Goal: Task Accomplishment & Management: Manage account settings

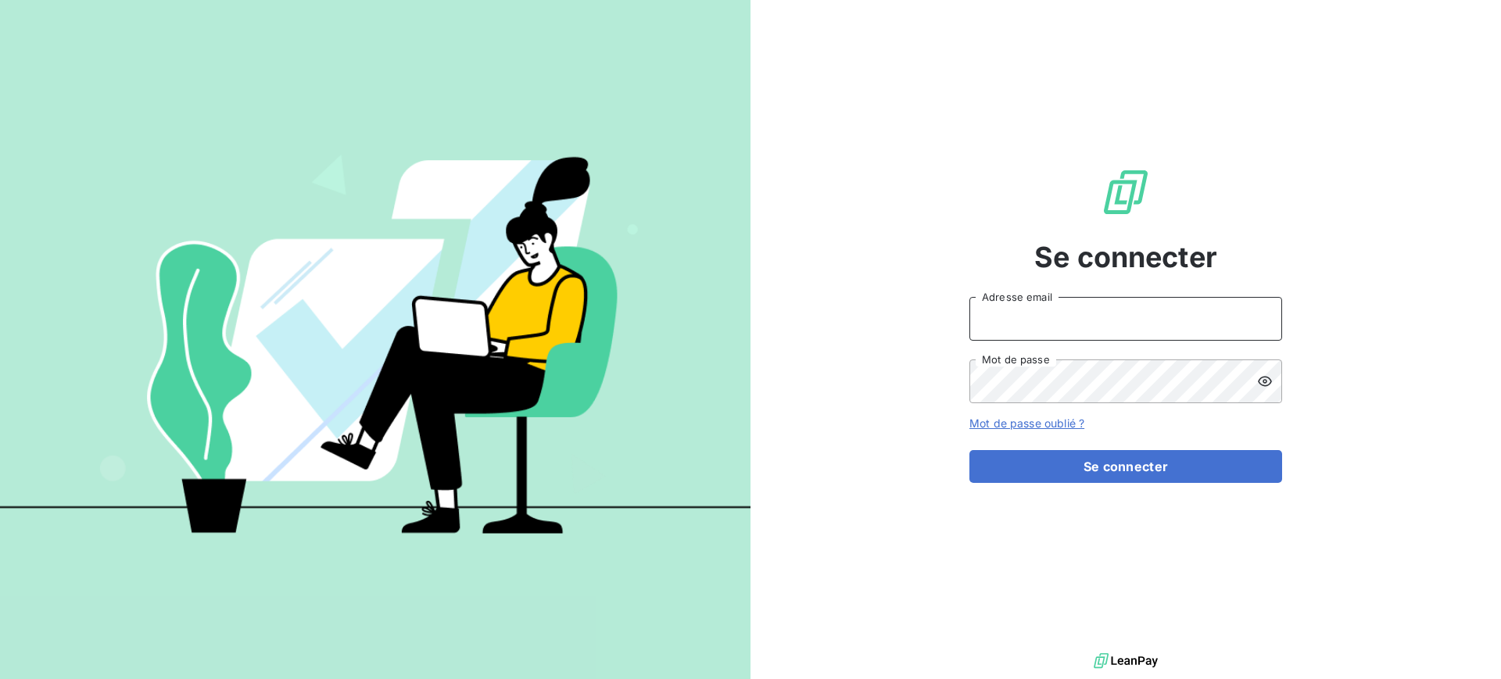
type input "soraya.mouzaoui@isoskele.fr"
click at [1259, 501] on div "Se connecter soraya.mouzaoui@isoskele.fr Adresse email Mot de passe Mot de pass…" at bounding box center [1126, 325] width 313 height 650
click at [1257, 483] on div "Se connecter soraya.mouzaoui@isoskele.fr Adresse email Mot de passe Mot de pass…" at bounding box center [1126, 325] width 313 height 650
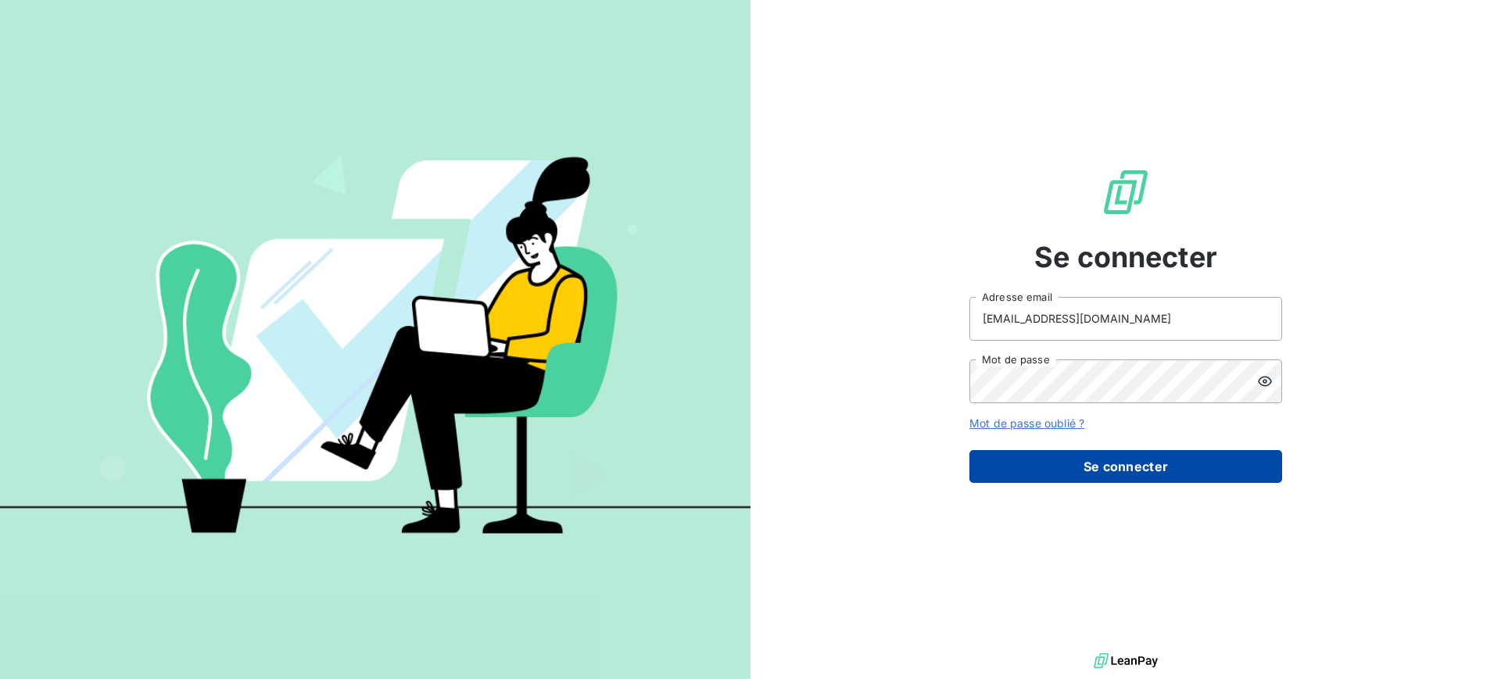
click at [1256, 457] on button "Se connecter" at bounding box center [1126, 466] width 313 height 33
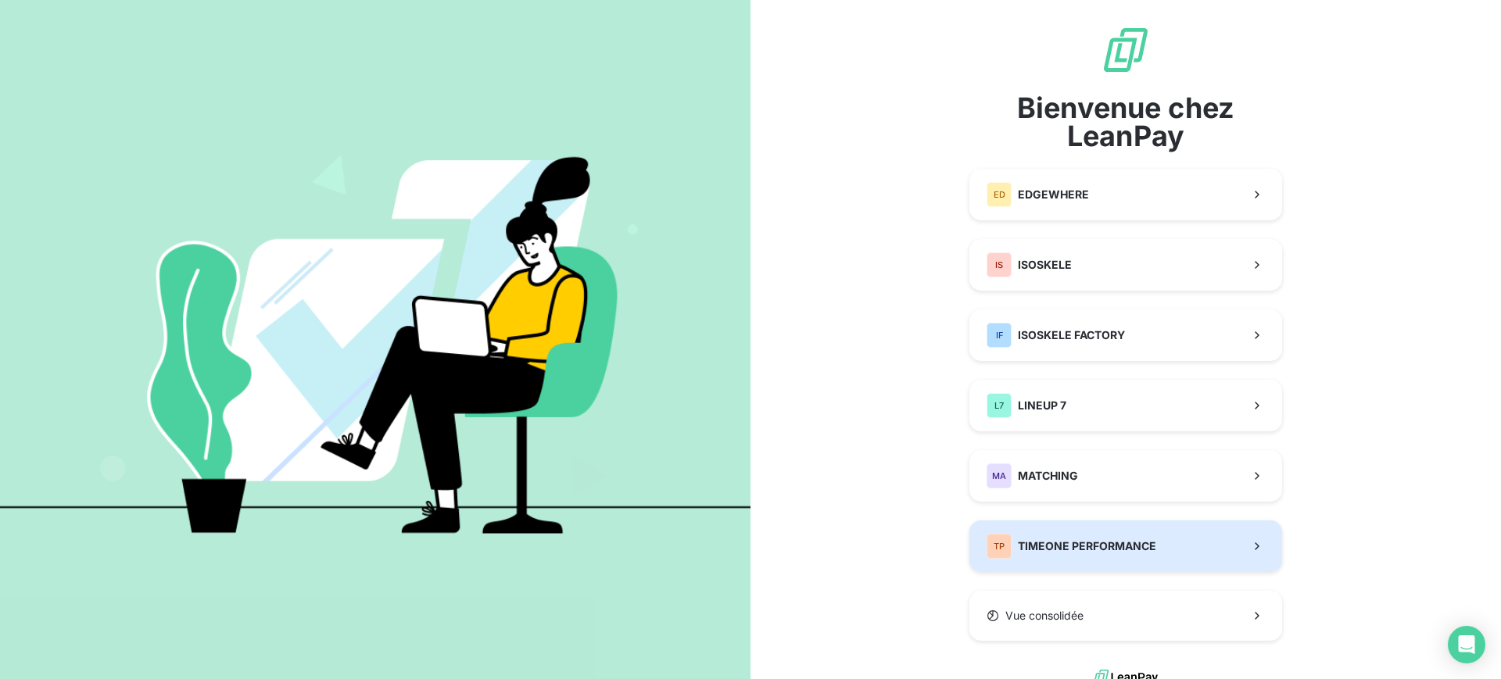
click at [1094, 528] on button "TP TIMEONE PERFORMANCE" at bounding box center [1126, 547] width 313 height 52
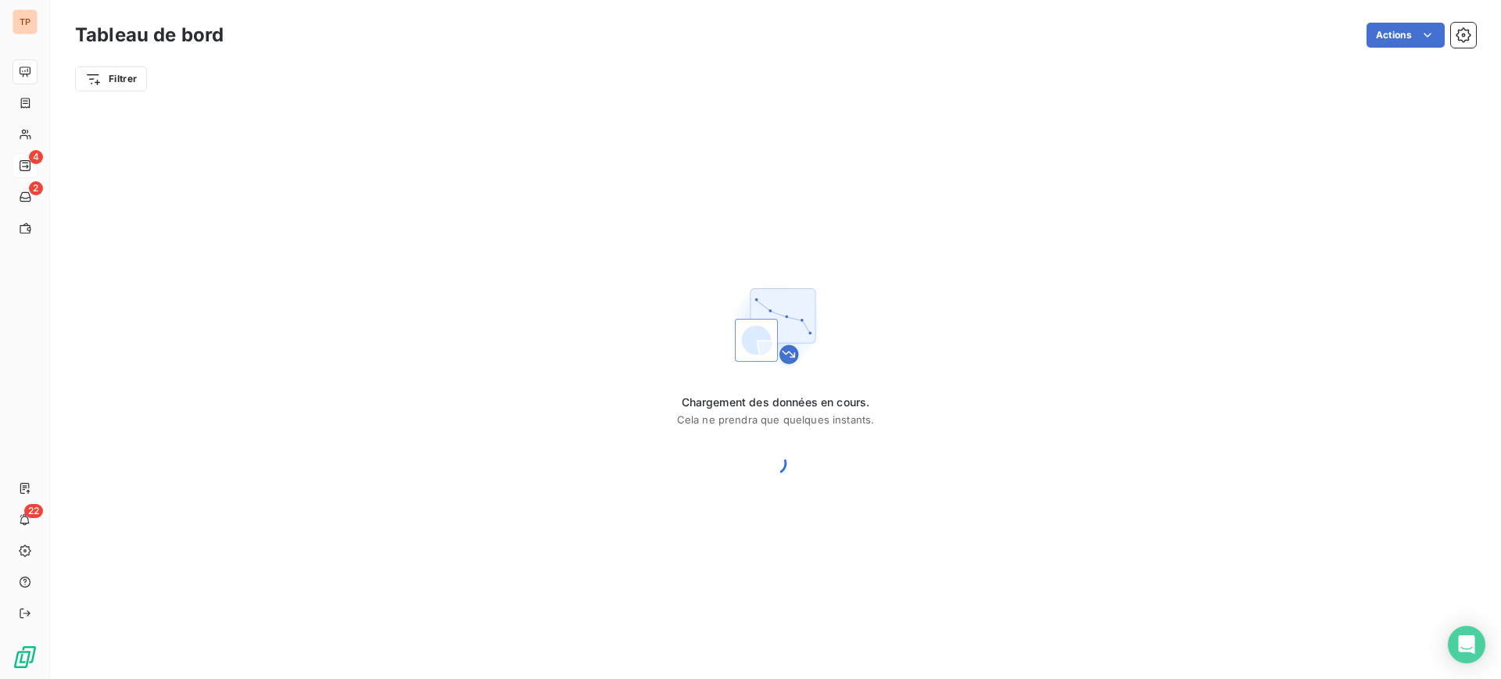
click at [27, 161] on icon at bounding box center [25, 166] width 13 height 13
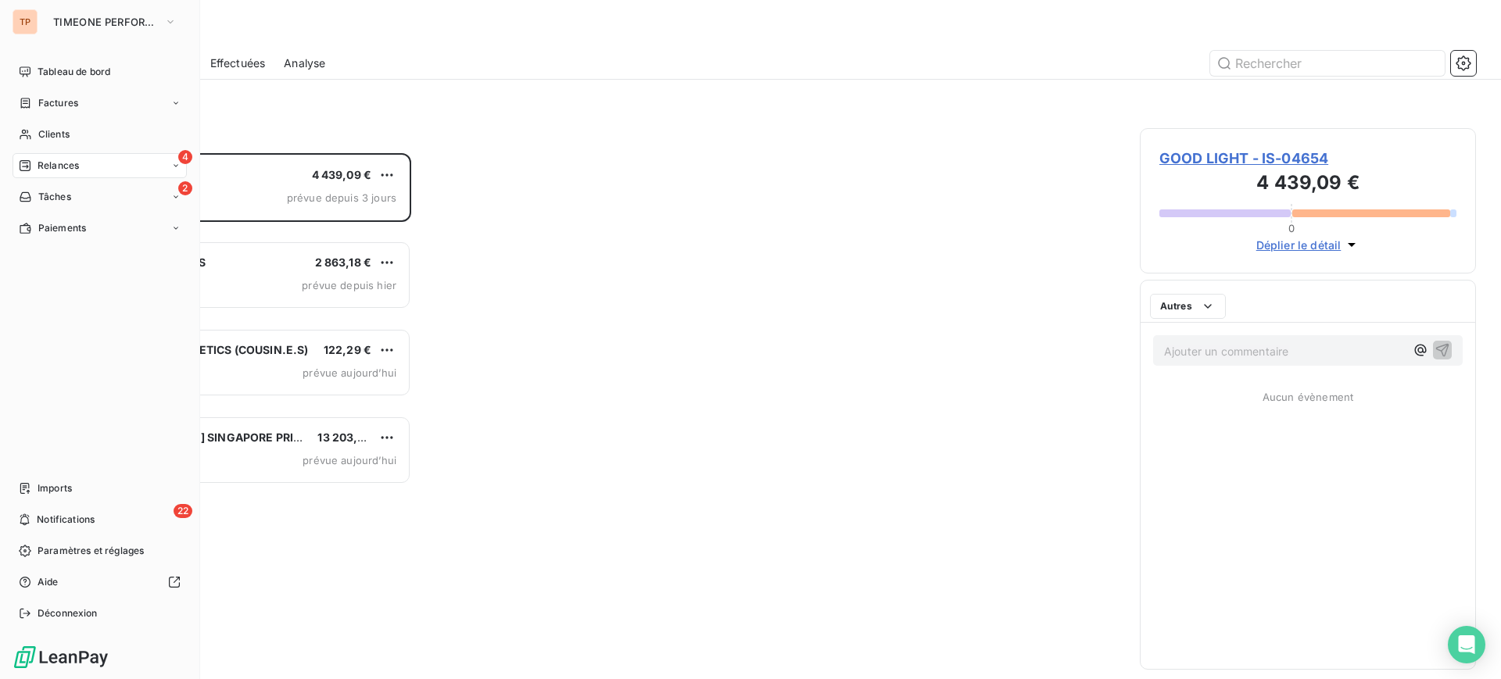
scroll to position [511, 321]
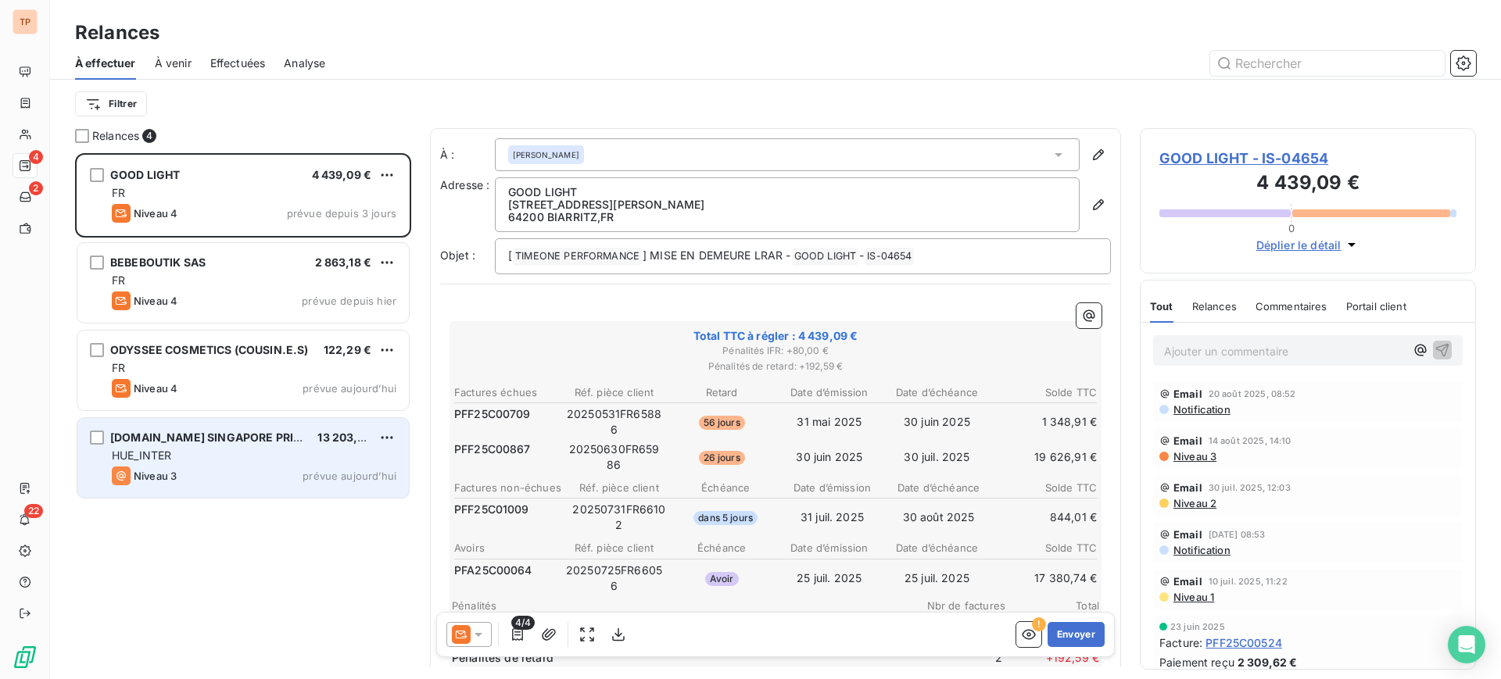
click at [261, 443] on span "[DOMAIN_NAME] SINGAPORE PRIVATE LTD" at bounding box center [227, 437] width 235 height 13
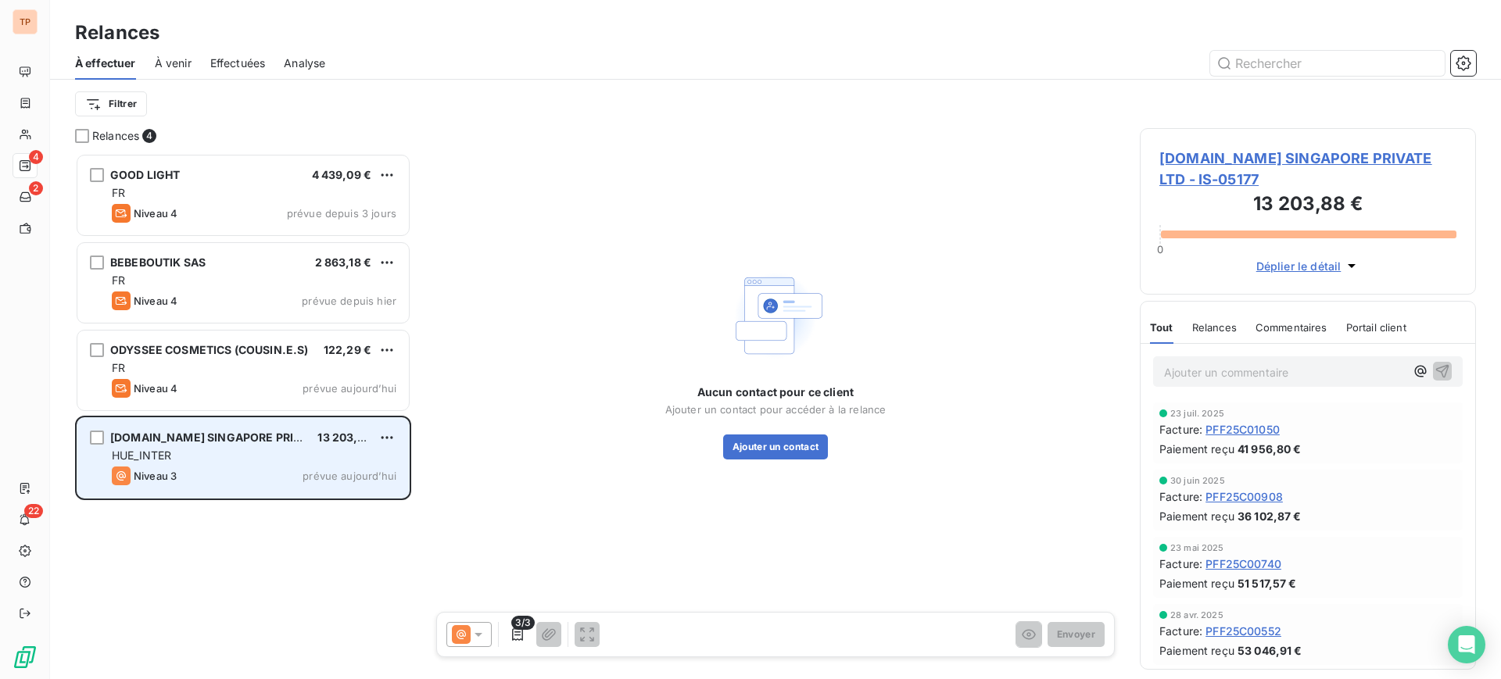
click at [371, 471] on span "prévue aujourd’hui" at bounding box center [350, 476] width 94 height 13
click at [384, 432] on html "TP 4 2 22 Relances À effectuer À venir Effectuées Analyse Filtrer Relances 4 GO…" at bounding box center [750, 339] width 1501 height 679
click at [333, 497] on div "Passer cette action" at bounding box center [319, 497] width 140 height 25
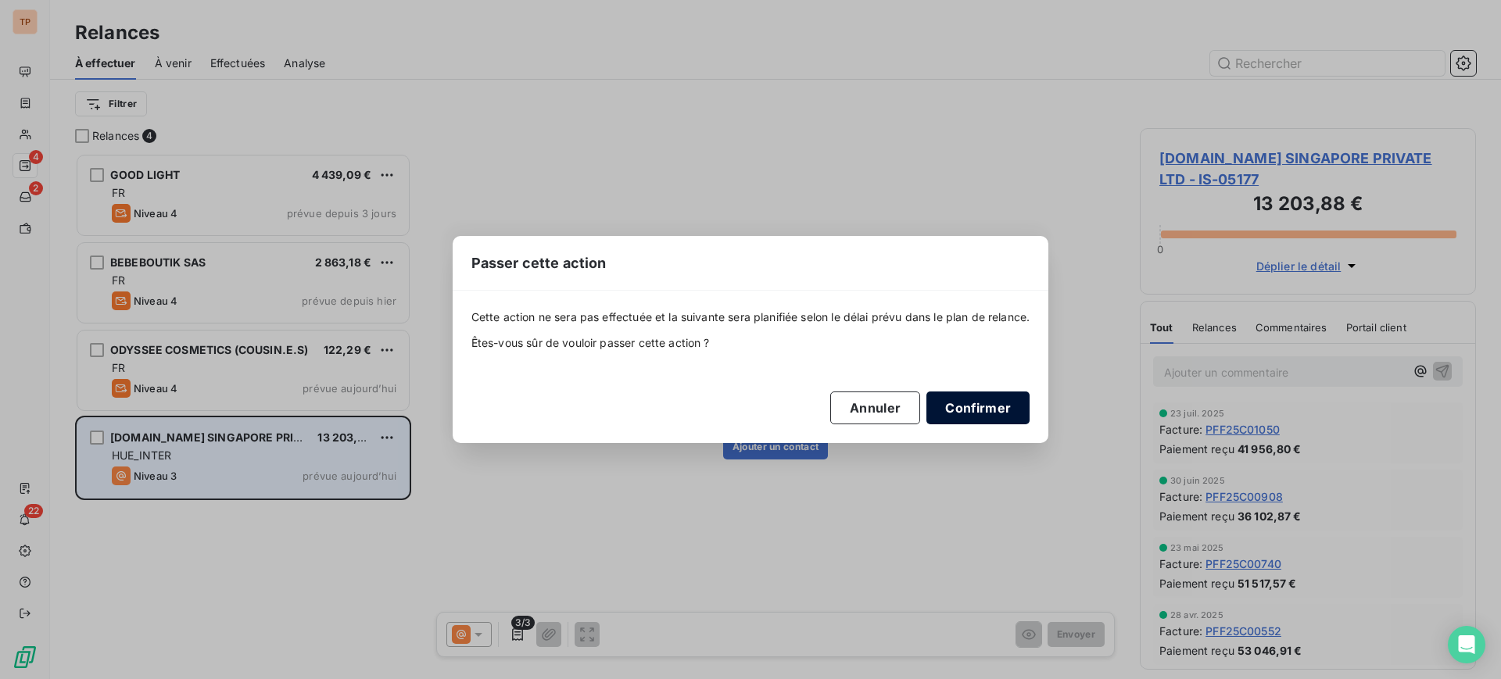
click at [970, 404] on button "Confirmer" at bounding box center [978, 408] width 103 height 33
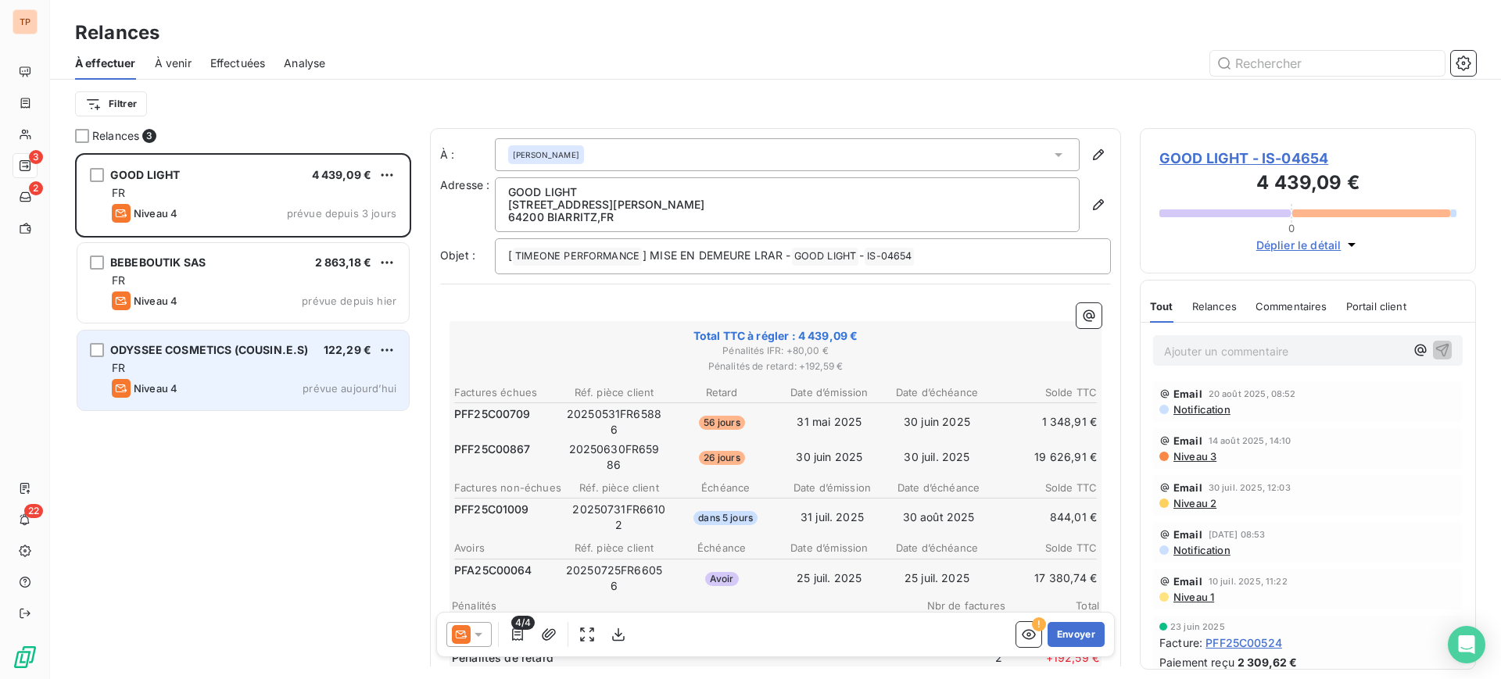
click at [235, 377] on div "ODYSSEE COSMETICS (COUSIN.E.S) 122,29 € FR Niveau 4 prévue [DATE]" at bounding box center [243, 371] width 332 height 80
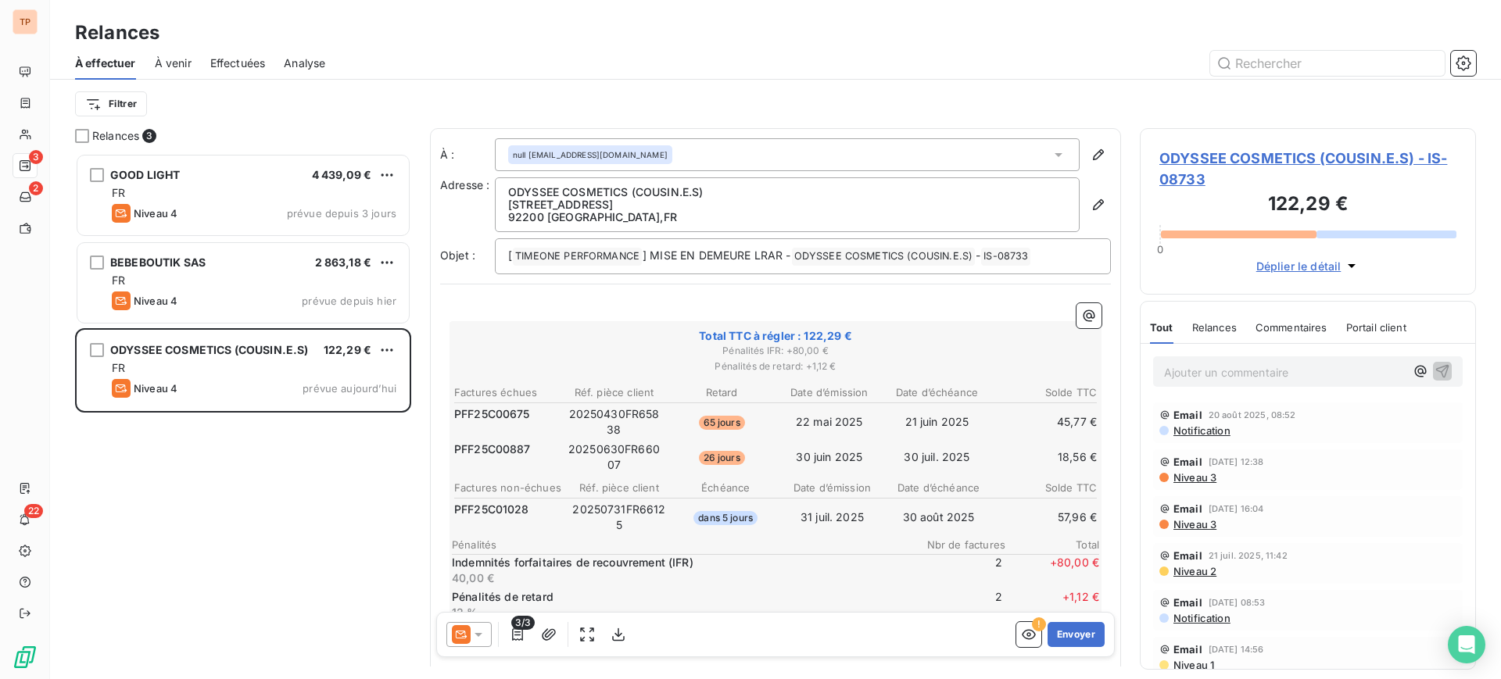
drag, startPoint x: 682, startPoint y: 416, endPoint x: 1049, endPoint y: 436, distance: 368.0
click at [1049, 436] on tr "PFF25C00675 20250430FR65838 65 jours [DATE] [DATE] 45,77 €" at bounding box center [776, 422] width 644 height 33
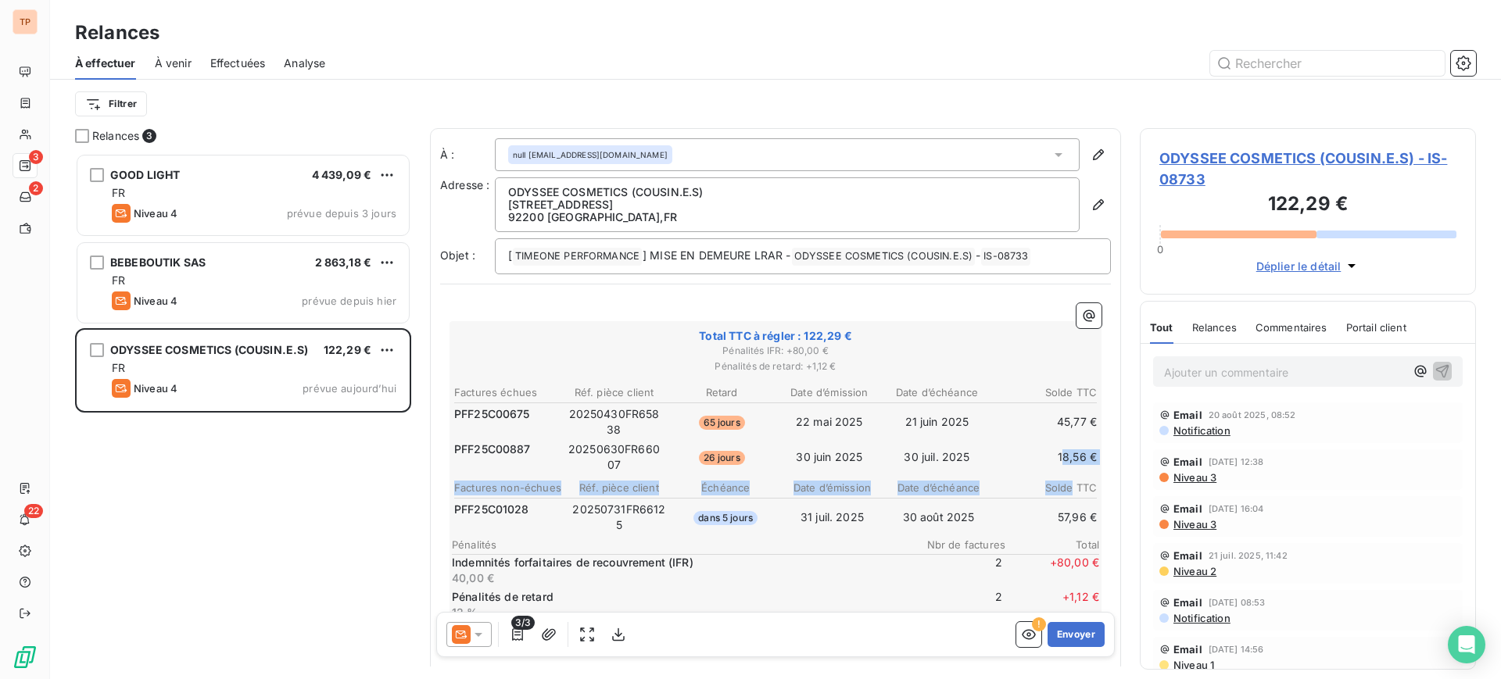
drag, startPoint x: 1056, startPoint y: 464, endPoint x: 1056, endPoint y: 479, distance: 14.1
click at [1056, 479] on div "Factures échues Réf. pièce client Retard Date d’émission Date d’échéance Solde …" at bounding box center [775, 502] width 647 height 238
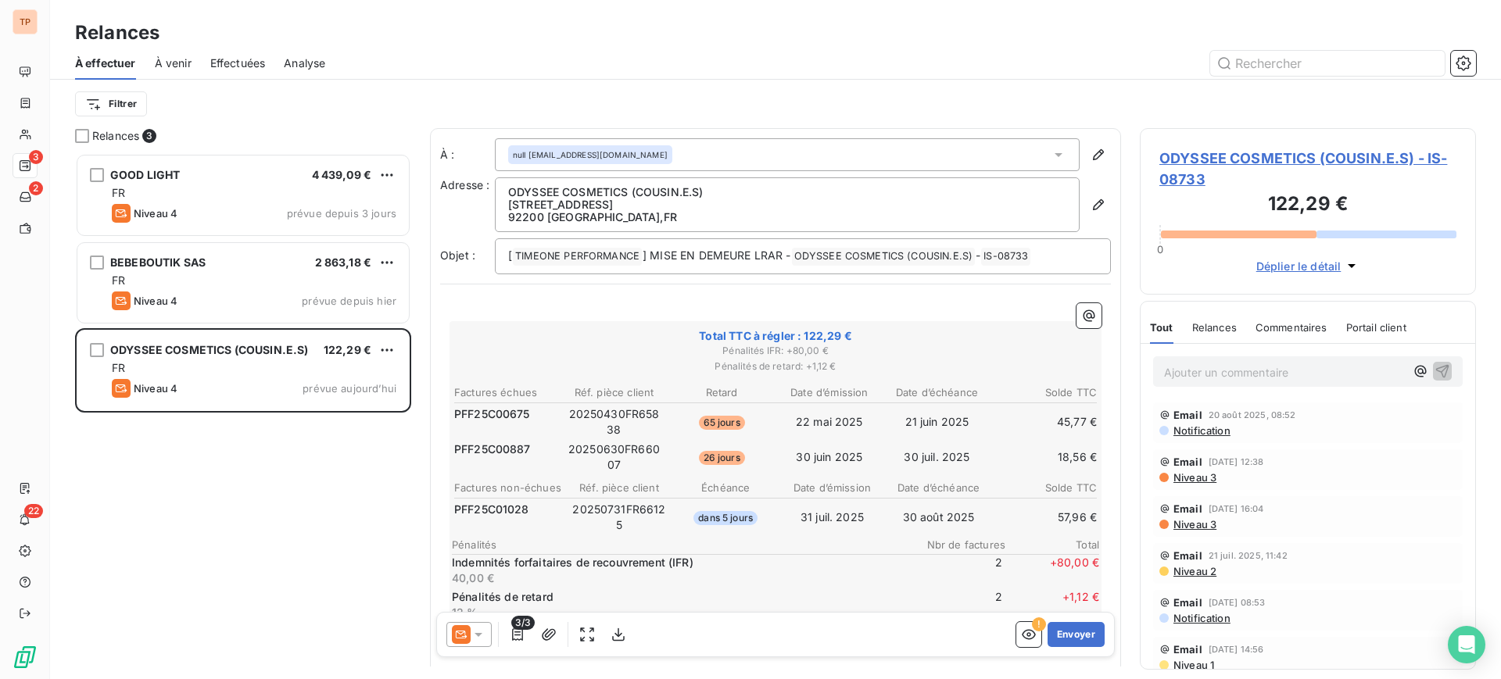
drag, startPoint x: 1104, startPoint y: 413, endPoint x: 697, endPoint y: 413, distance: 407.4
click at [697, 413] on div "À : null [EMAIL_ADDRESS][DOMAIN_NAME] Adresse : ODYSSEE COSMETICS (COUSIN.E.S) …" at bounding box center [775, 536] width 691 height 817
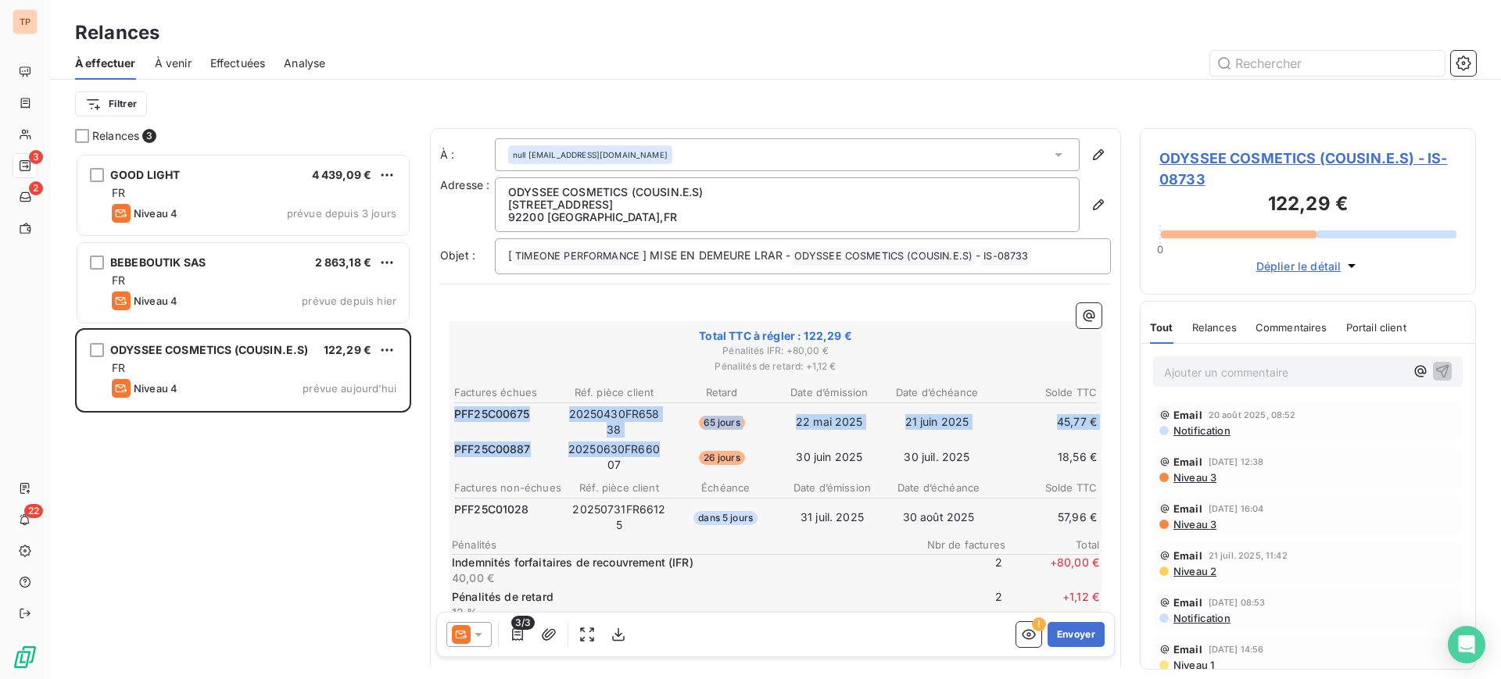
drag, startPoint x: 592, startPoint y: 402, endPoint x: 590, endPoint y: 471, distance: 69.6
click at [590, 471] on tbody "PFF25C00675 20250430FR65838 65 jours [DATE] [DATE] 45,77 € PFF25C00887 20250630…" at bounding box center [776, 437] width 644 height 71
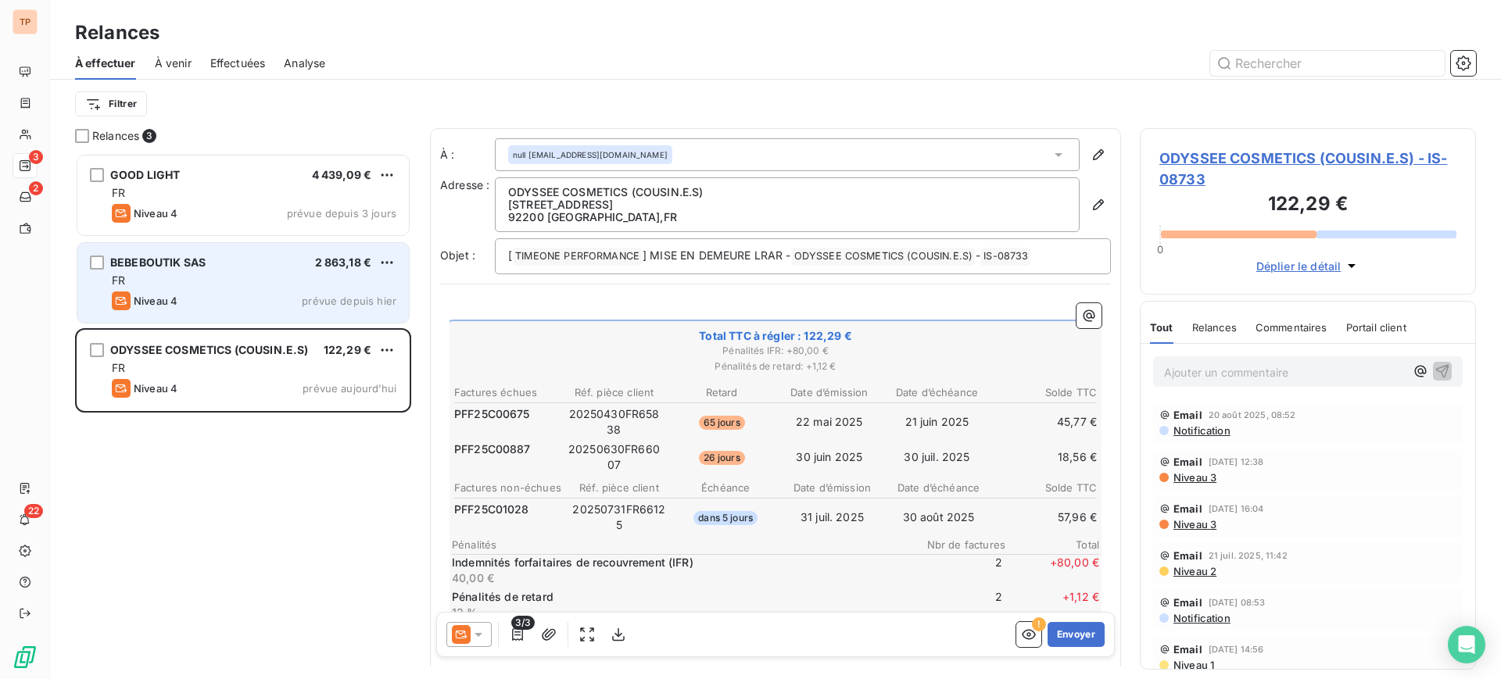
click at [144, 266] on span "BEBEBOUTIK SAS" at bounding box center [157, 262] width 95 height 13
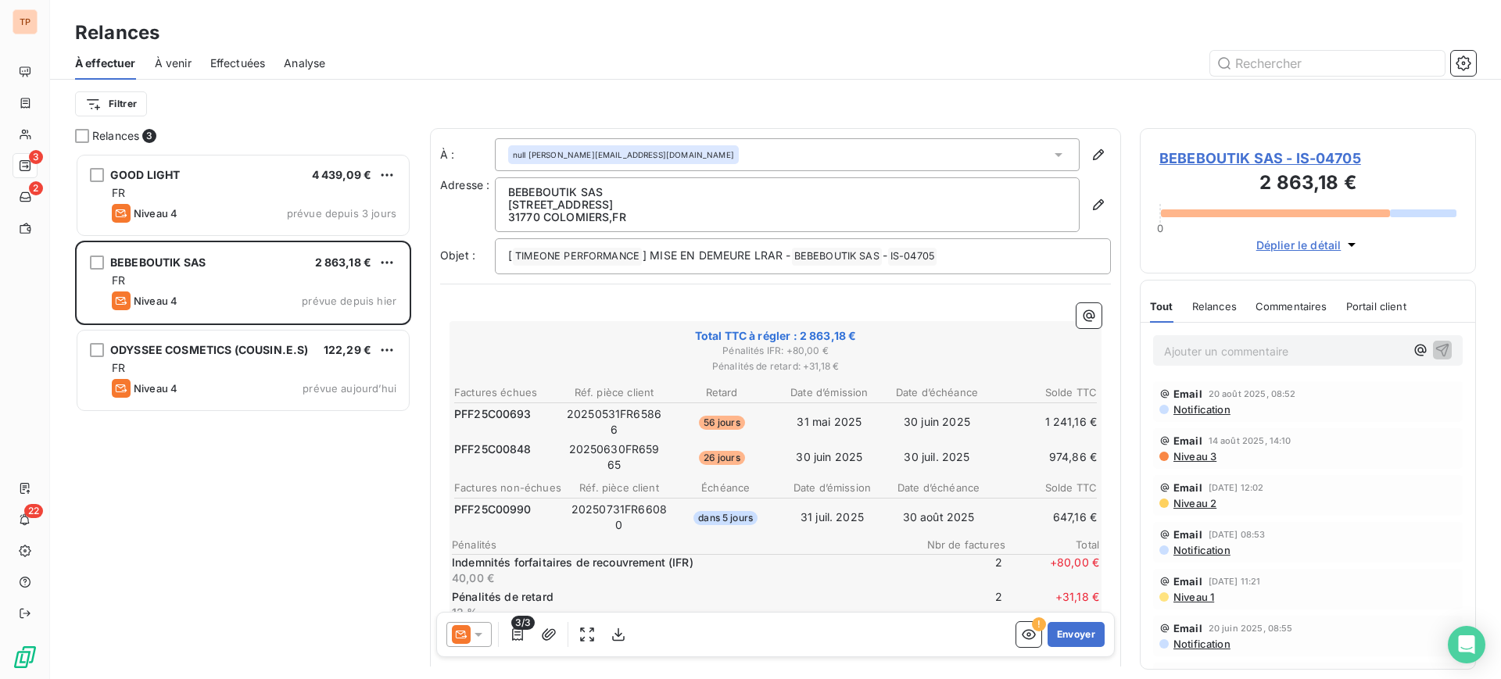
click at [395, 263] on html "TP 3 2 22 Relances À effectuer À venir Effectuées Analyse Filtrer Relances 3 GO…" at bounding box center [750, 339] width 1501 height 679
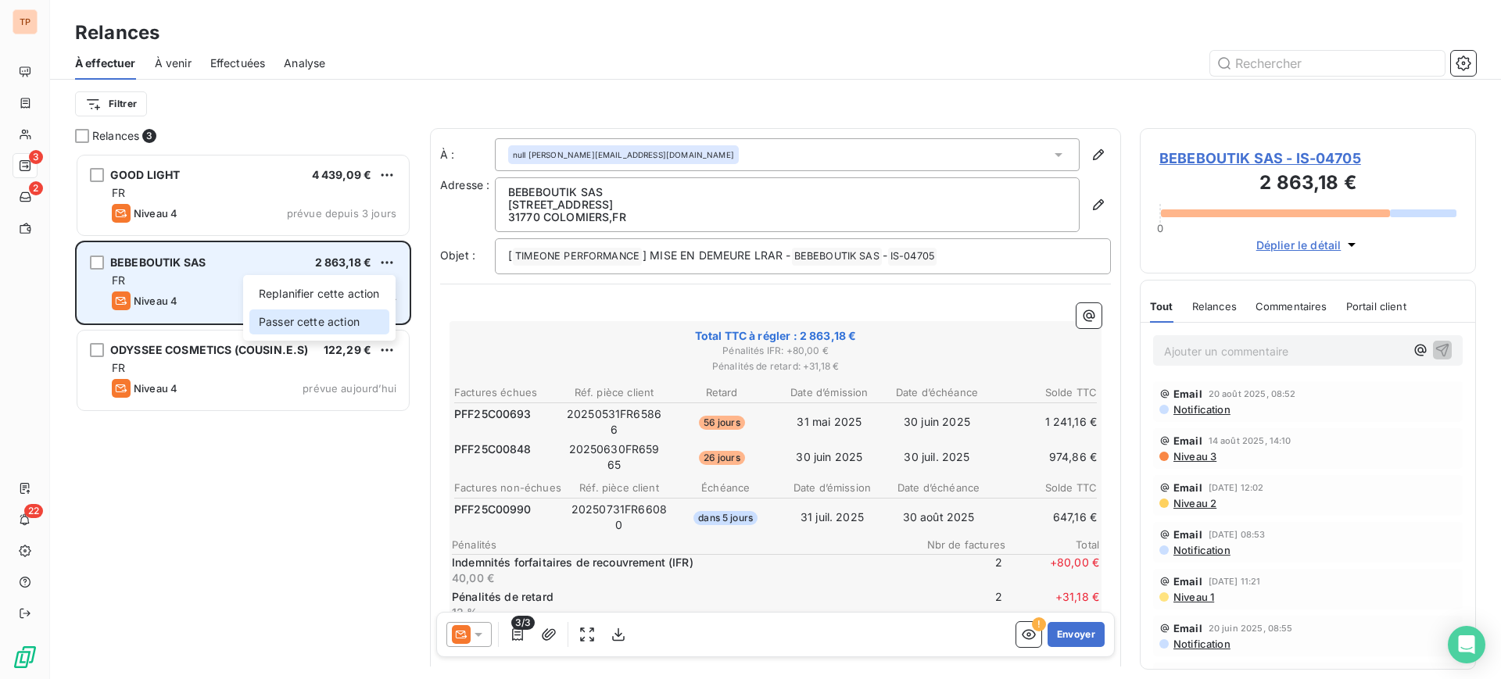
click at [344, 324] on div "Passer cette action" at bounding box center [319, 322] width 140 height 25
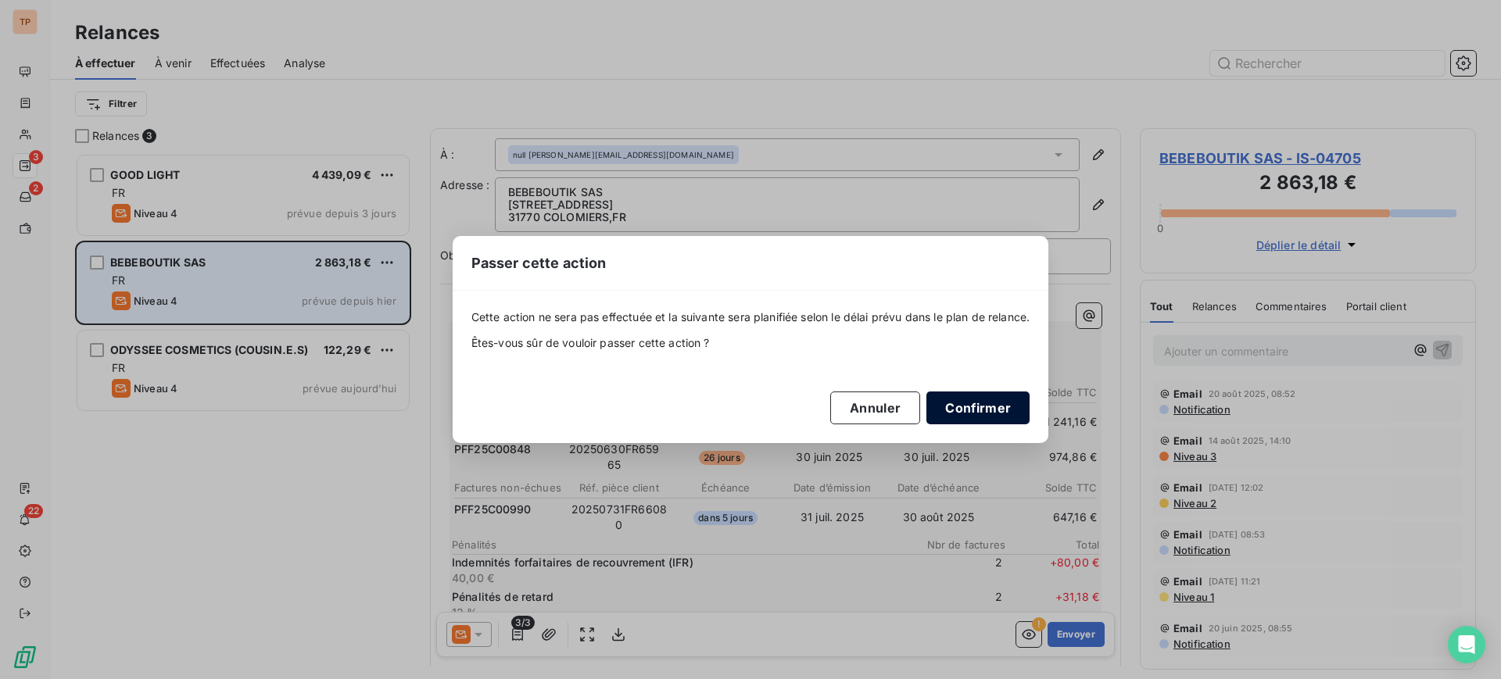
click at [1021, 399] on button "Confirmer" at bounding box center [978, 408] width 103 height 33
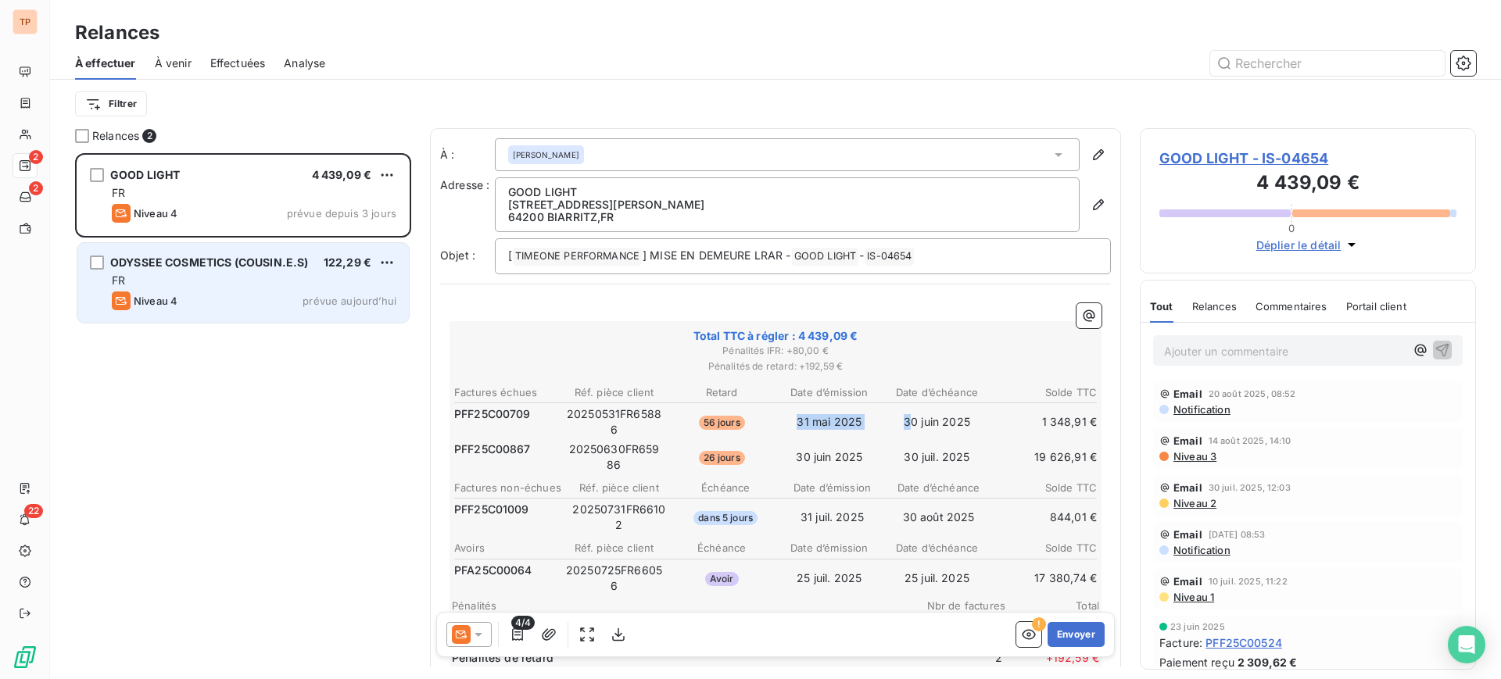
click at [943, 429] on tr "PFF25C00709 20250531FR65886 56 jours [DATE] [DATE] 1 348,91 €" at bounding box center [776, 422] width 644 height 33
click at [248, 286] on div "FR" at bounding box center [254, 281] width 285 height 16
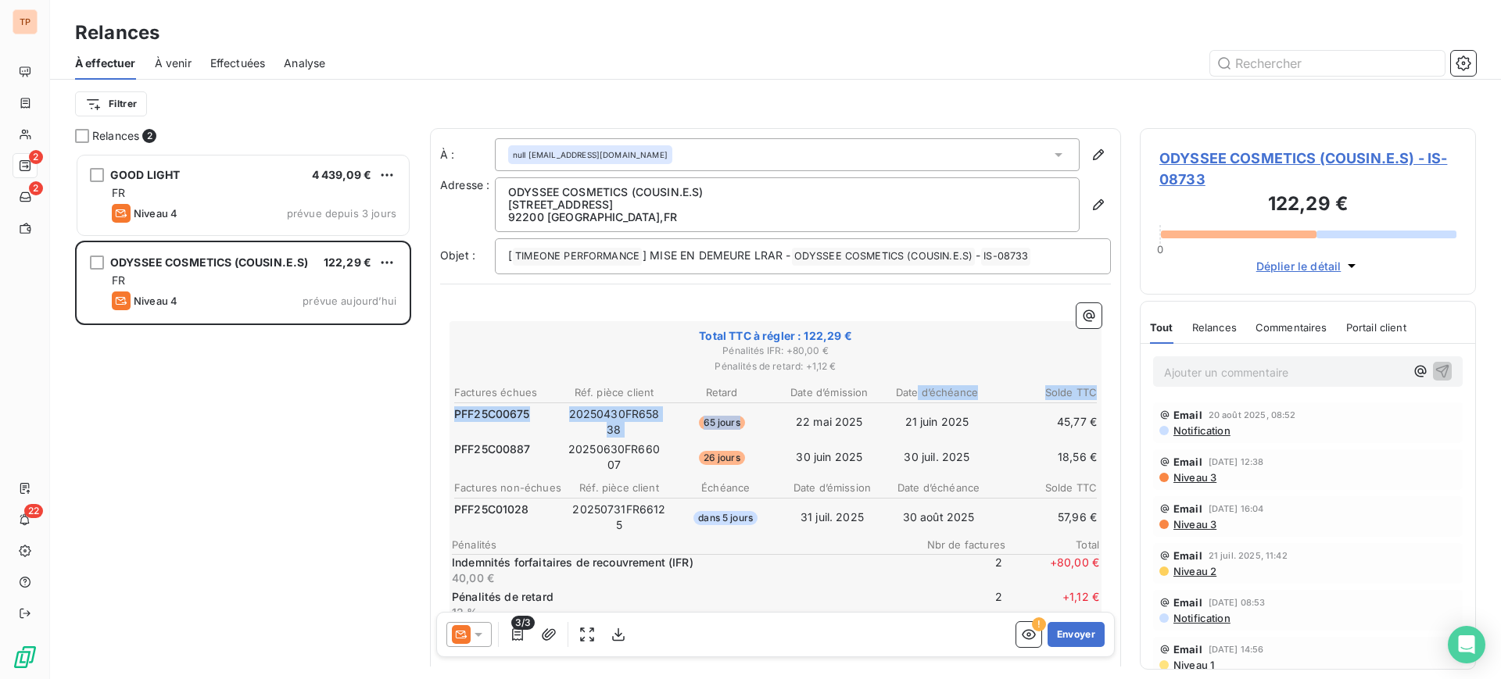
drag, startPoint x: 829, startPoint y: 404, endPoint x: 908, endPoint y: 396, distance: 79.4
click at [908, 396] on table "Factures échues Réf. pièce client Retard Date d’émission Date d’échéance Solde …" at bounding box center [775, 429] width 647 height 92
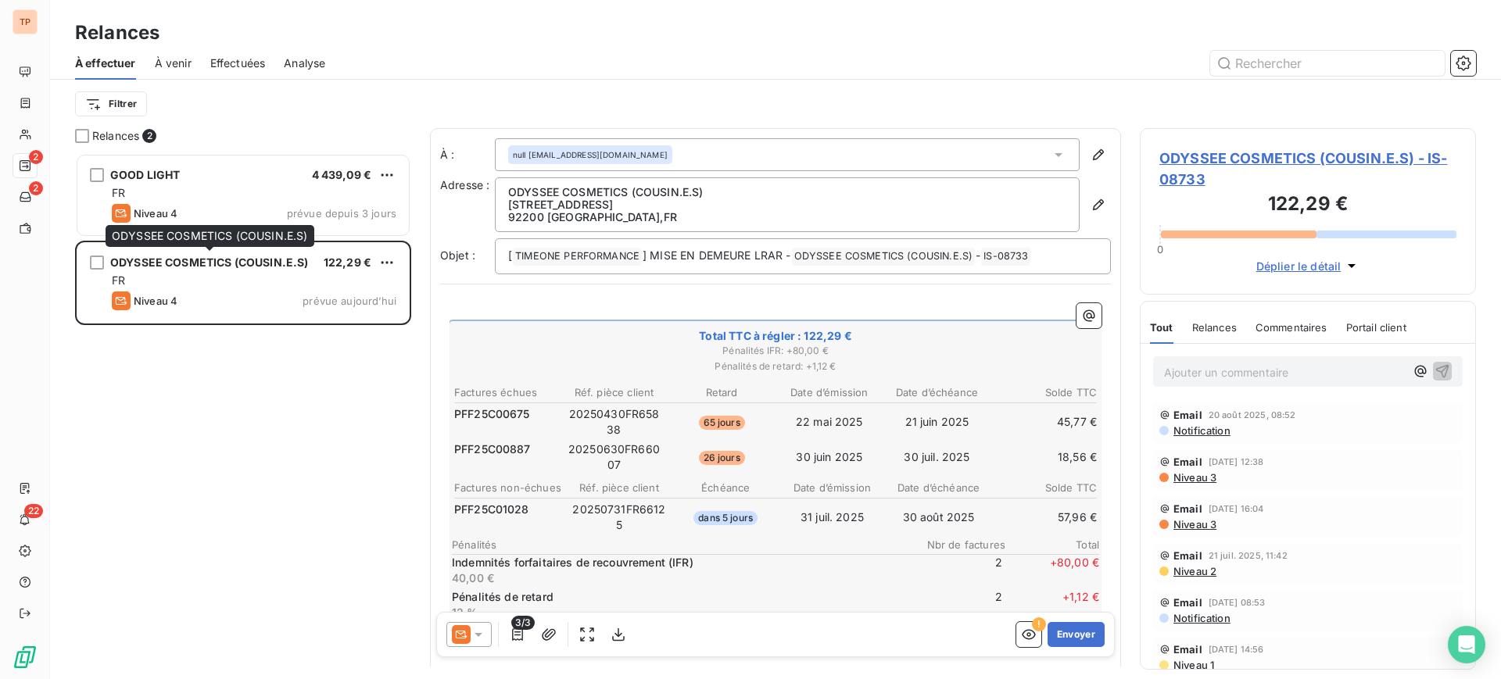
click at [122, 263] on span "ODYSSEE COSMETICS (COUSIN.E.S)" at bounding box center [209, 262] width 199 height 13
drag, startPoint x: 706, startPoint y: 198, endPoint x: 554, endPoint y: 198, distance: 151.7
click at [569, 198] on span "ODYSSEE COSMETICS (COUSIN.E.S) [STREET_ADDRESS]" at bounding box center [787, 205] width 558 height 38
click at [724, 197] on p "ODYSSEE COSMETICS (COUSIN.E.S)" at bounding box center [787, 192] width 558 height 13
drag, startPoint x: 726, startPoint y: 187, endPoint x: 526, endPoint y: 188, distance: 199.4
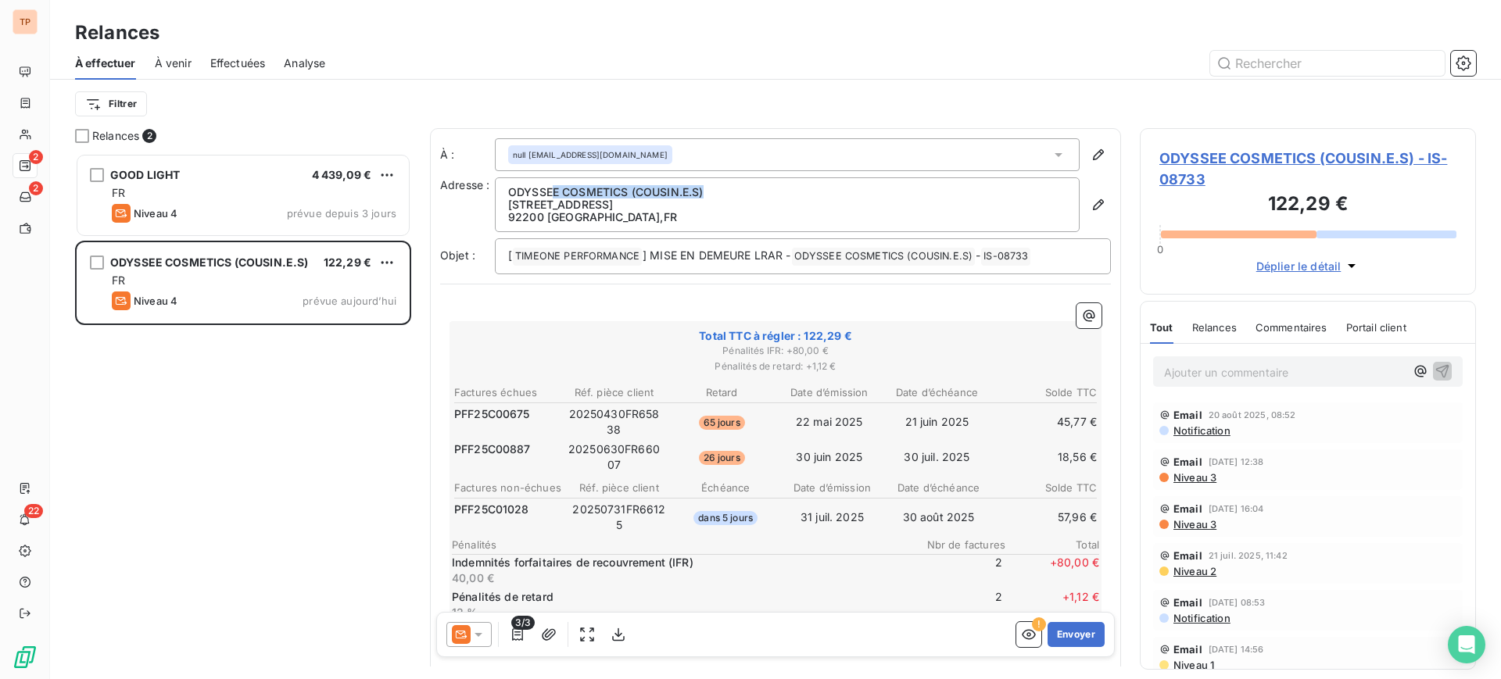
click at [526, 188] on p "ODYSSEE COSMETICS (COUSIN.E.S)" at bounding box center [787, 192] width 558 height 13
drag, startPoint x: 520, startPoint y: 188, endPoint x: 725, endPoint y: 194, distance: 204.9
click at [725, 194] on p "ODYSSEE COSMETICS (COUSIN.E.S)" at bounding box center [787, 192] width 558 height 13
click at [724, 194] on p "ODYSSEE COSMETICS (COUSIN.E.S)" at bounding box center [787, 192] width 558 height 13
click at [710, 190] on p "ODYSSEE COSMETICS (COUSIN.E.S)" at bounding box center [787, 192] width 558 height 13
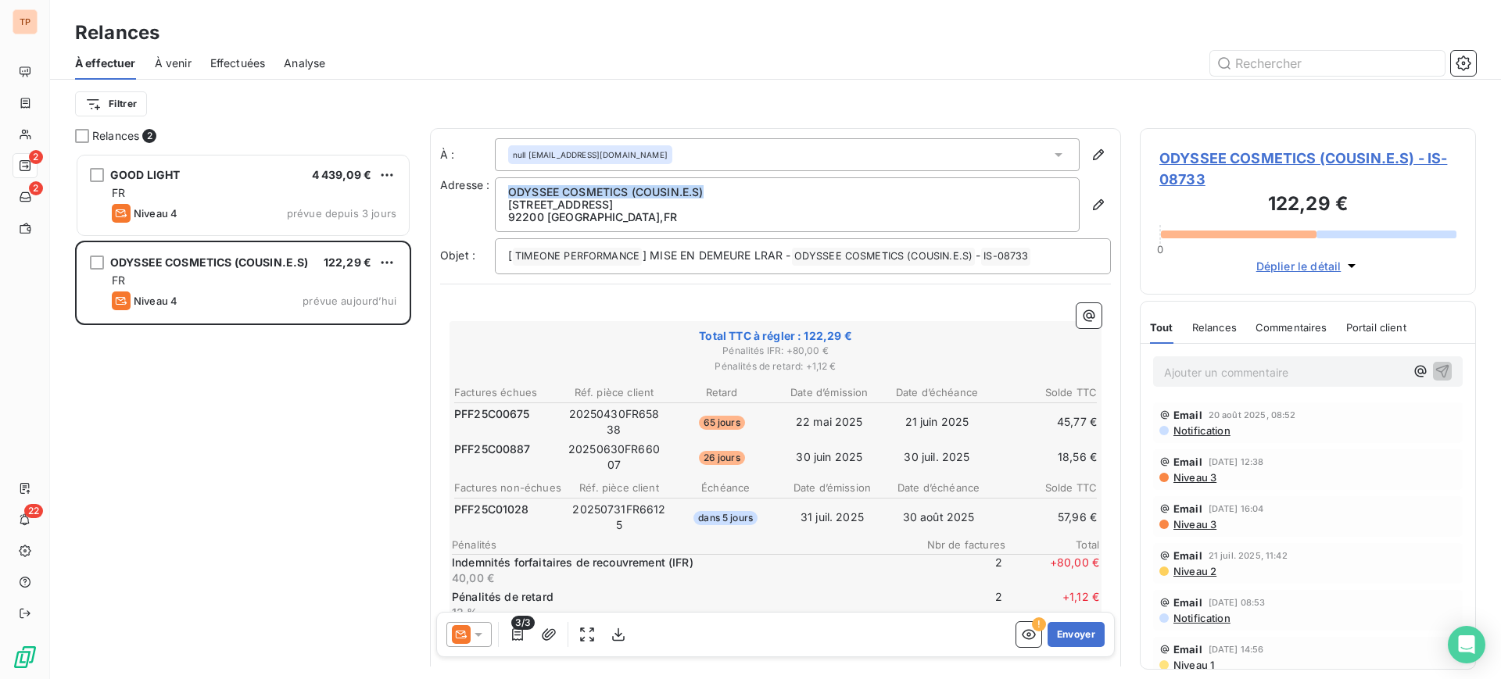
drag, startPoint x: 629, startPoint y: 195, endPoint x: 491, endPoint y: 195, distance: 137.6
click at [491, 195] on div "Adresse : ODYSSEE COSMETICS (COUSIN.E.S) [STREET_ADDRESS]" at bounding box center [775, 204] width 671 height 55
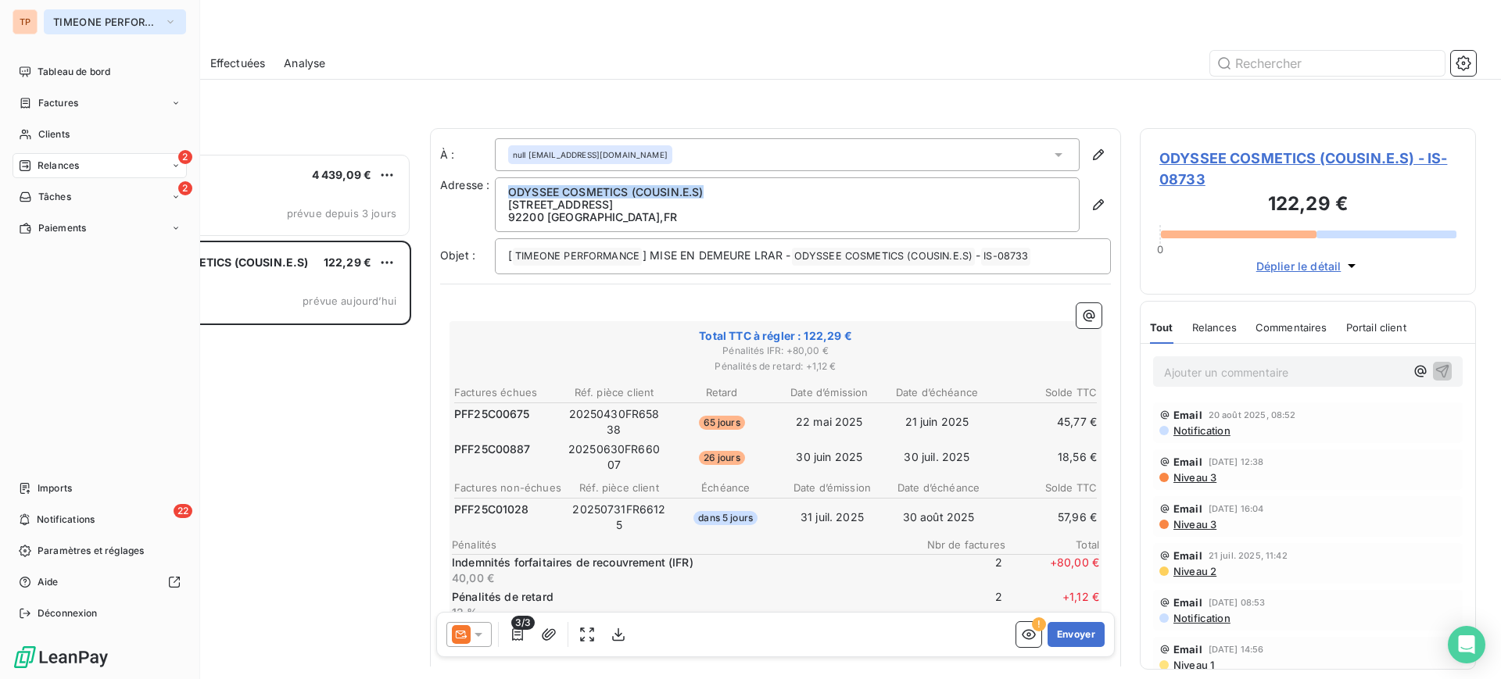
click at [109, 23] on span "TIMEONE PERFORMANCE" at bounding box center [105, 22] width 105 height 13
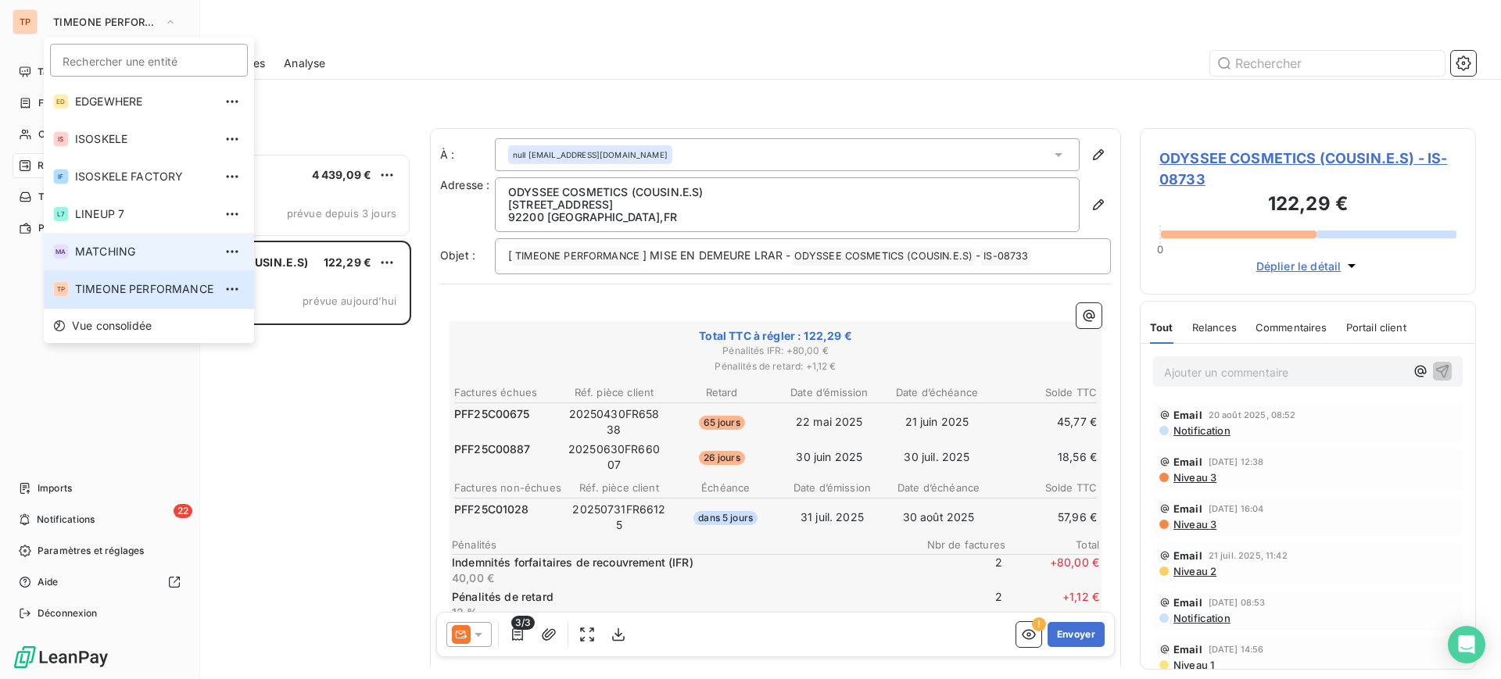
click at [135, 249] on span "MATCHING" at bounding box center [144, 252] width 138 height 16
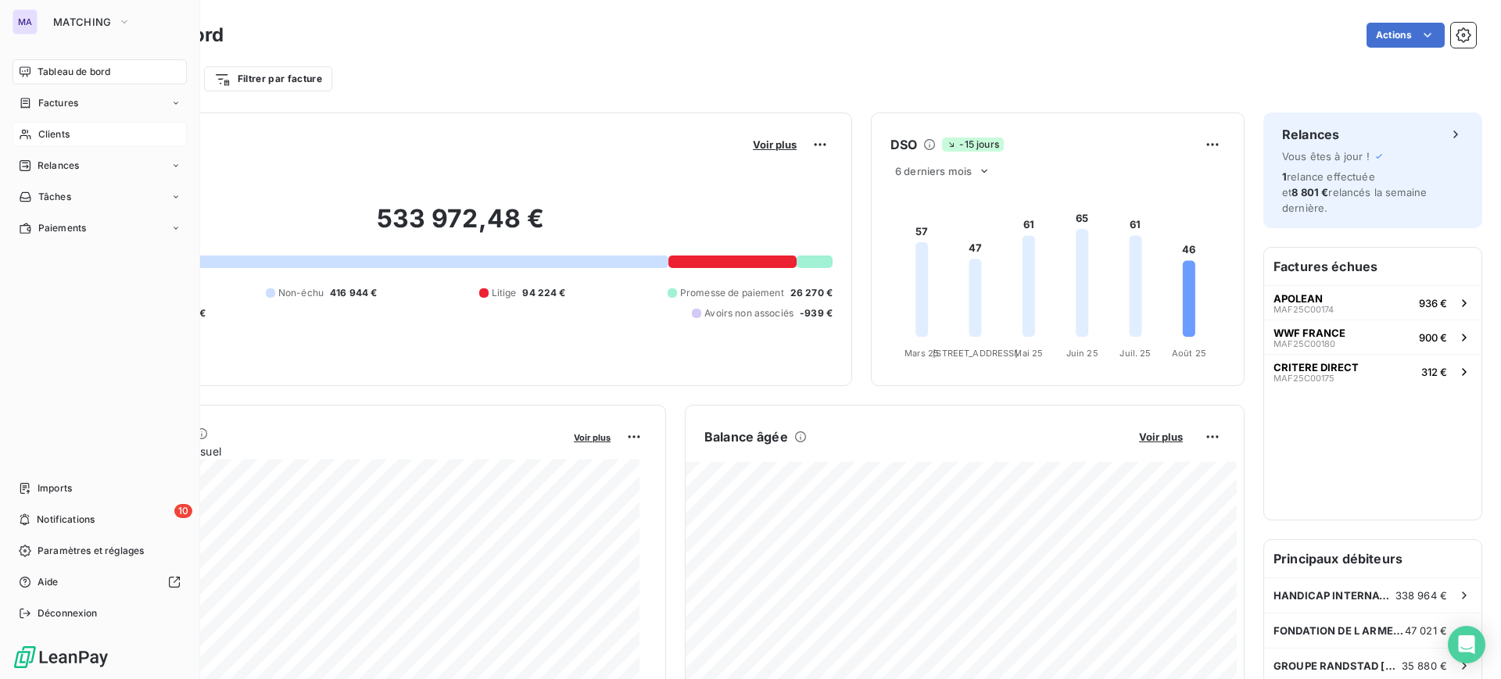
click at [61, 124] on div "Clients" at bounding box center [100, 134] width 174 height 25
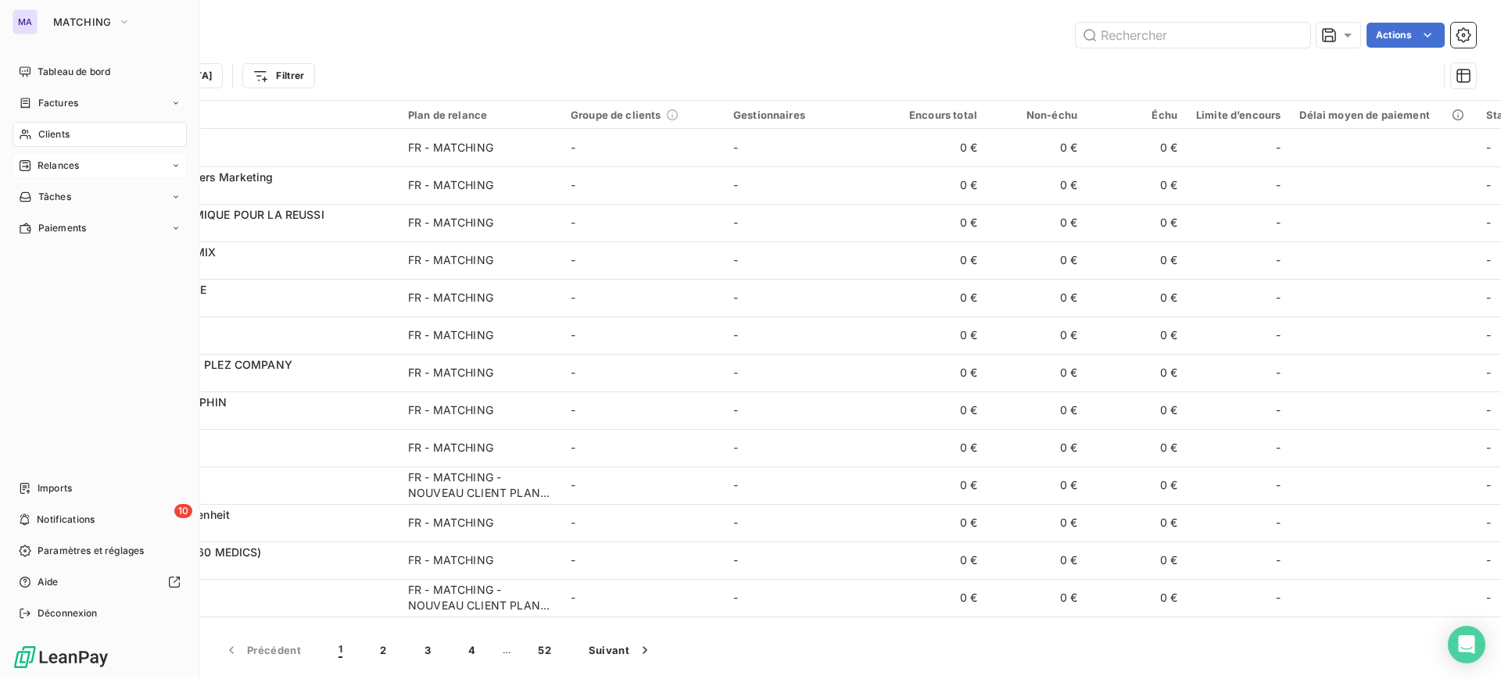
click at [41, 175] on div "Relances" at bounding box center [100, 165] width 174 height 25
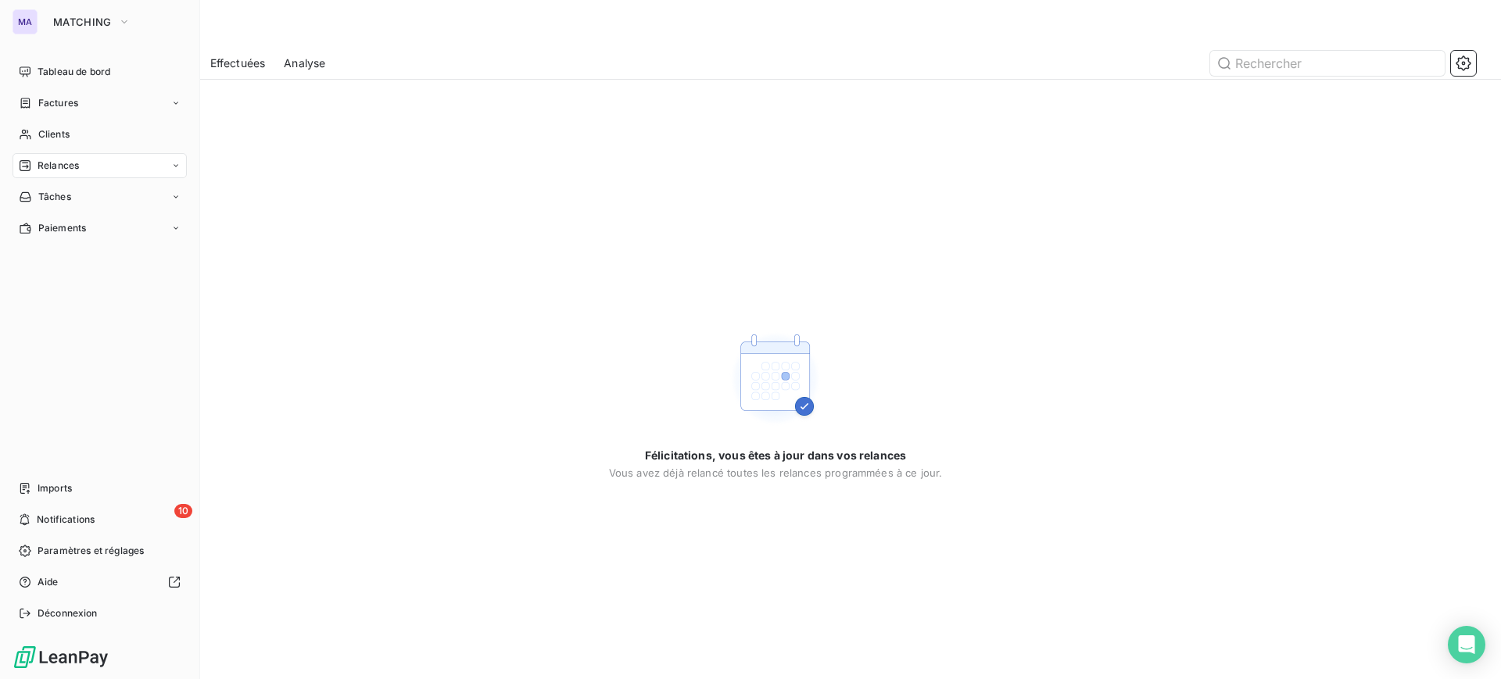
click at [44, 523] on span "Notifications" at bounding box center [66, 520] width 58 height 14
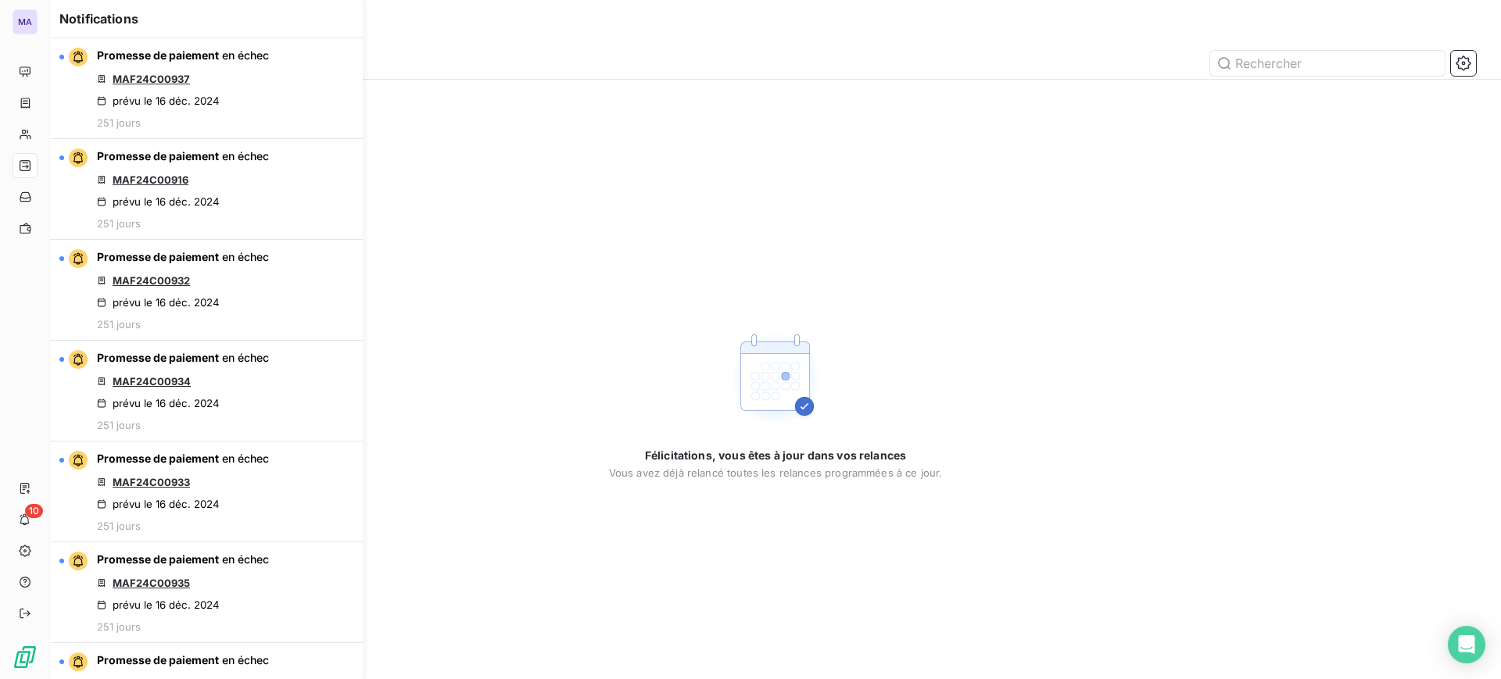
click at [913, 78] on div "À effectuer À venir Effectuées Analyse" at bounding box center [775, 63] width 1451 height 33
